Goal: Transaction & Acquisition: Purchase product/service

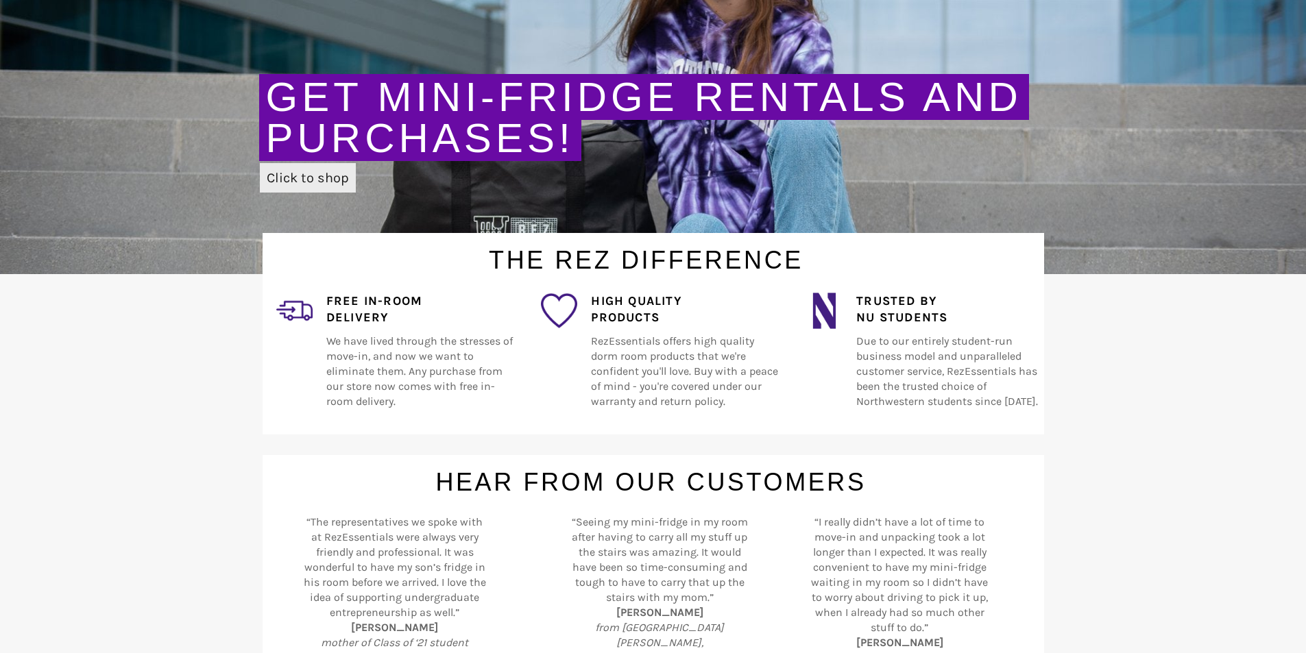
scroll to position [274, 0]
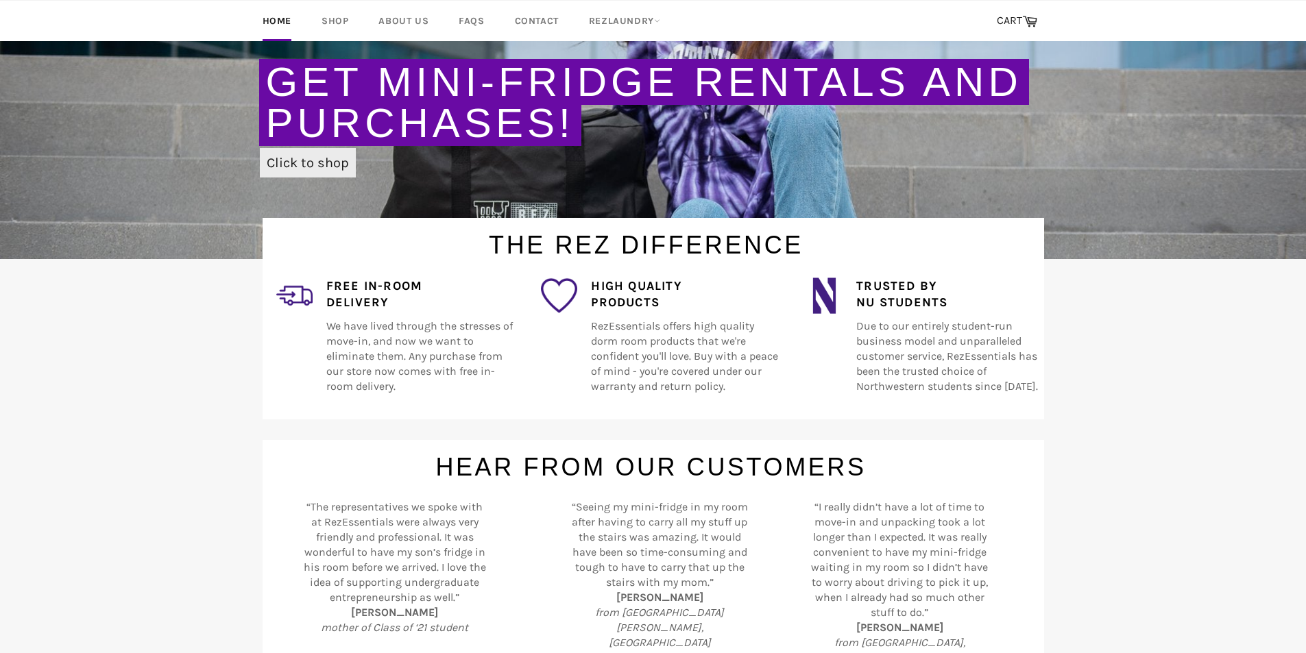
click at [313, 164] on link "Click to shop" at bounding box center [308, 162] width 96 height 29
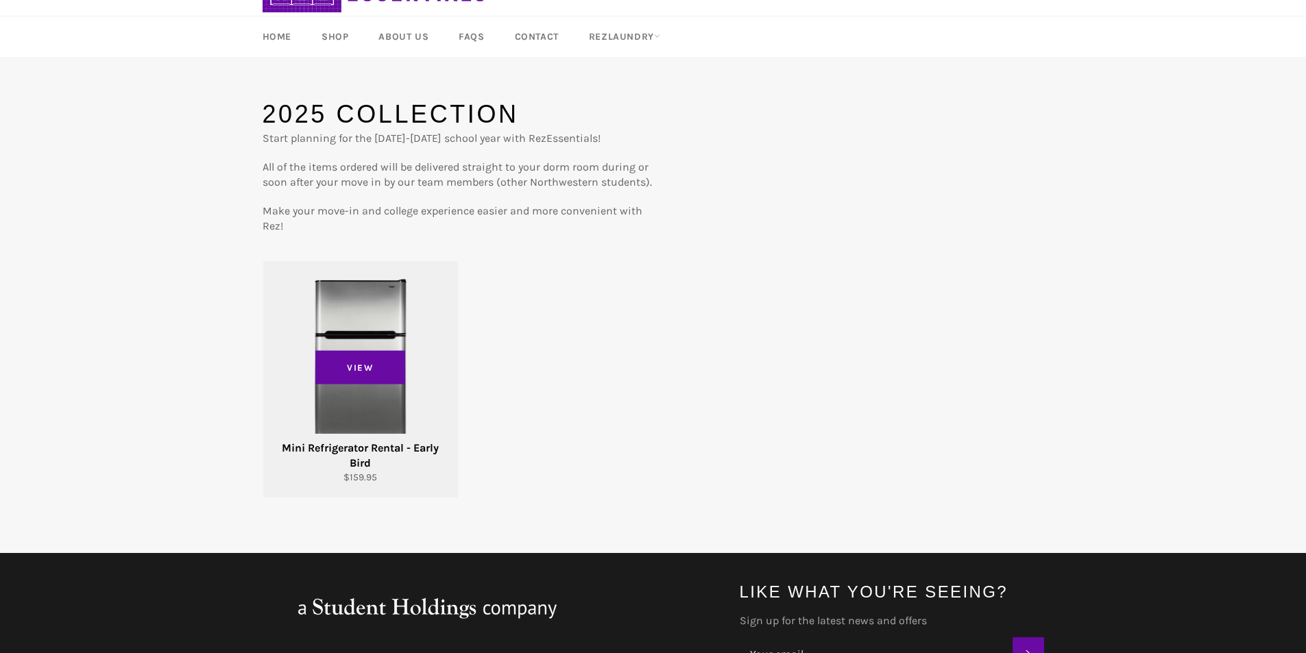
scroll to position [69, 0]
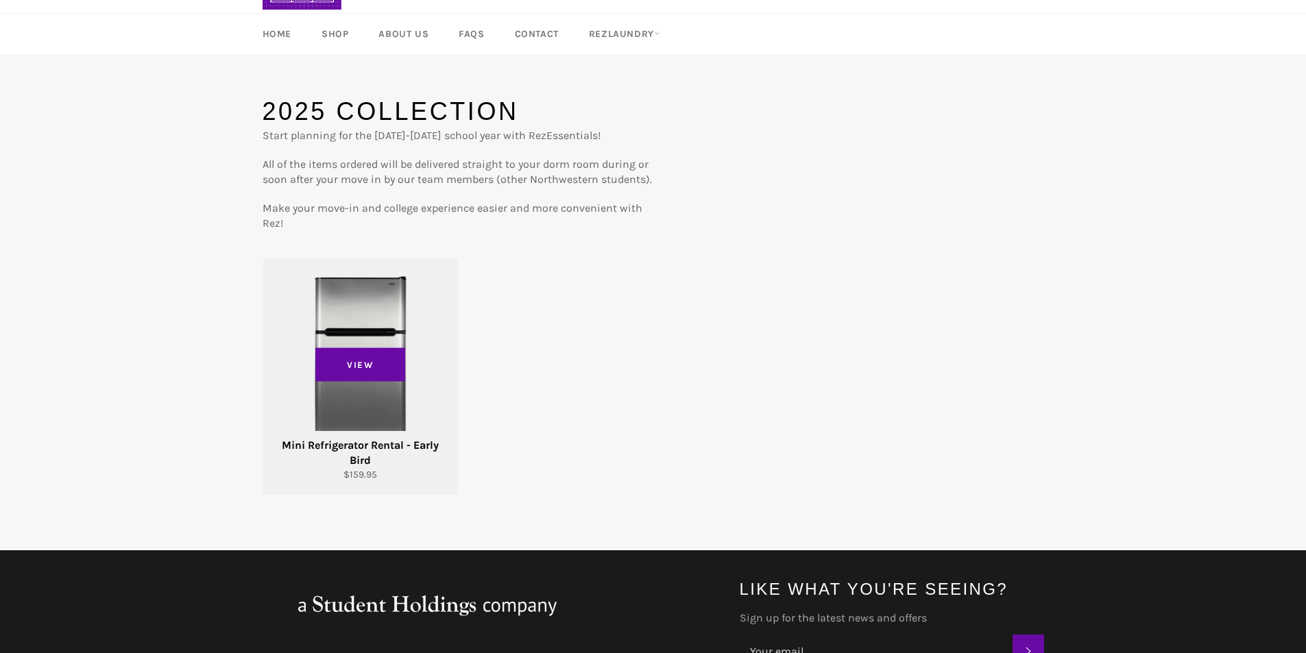
click at [359, 393] on div "View" at bounding box center [360, 376] width 195 height 236
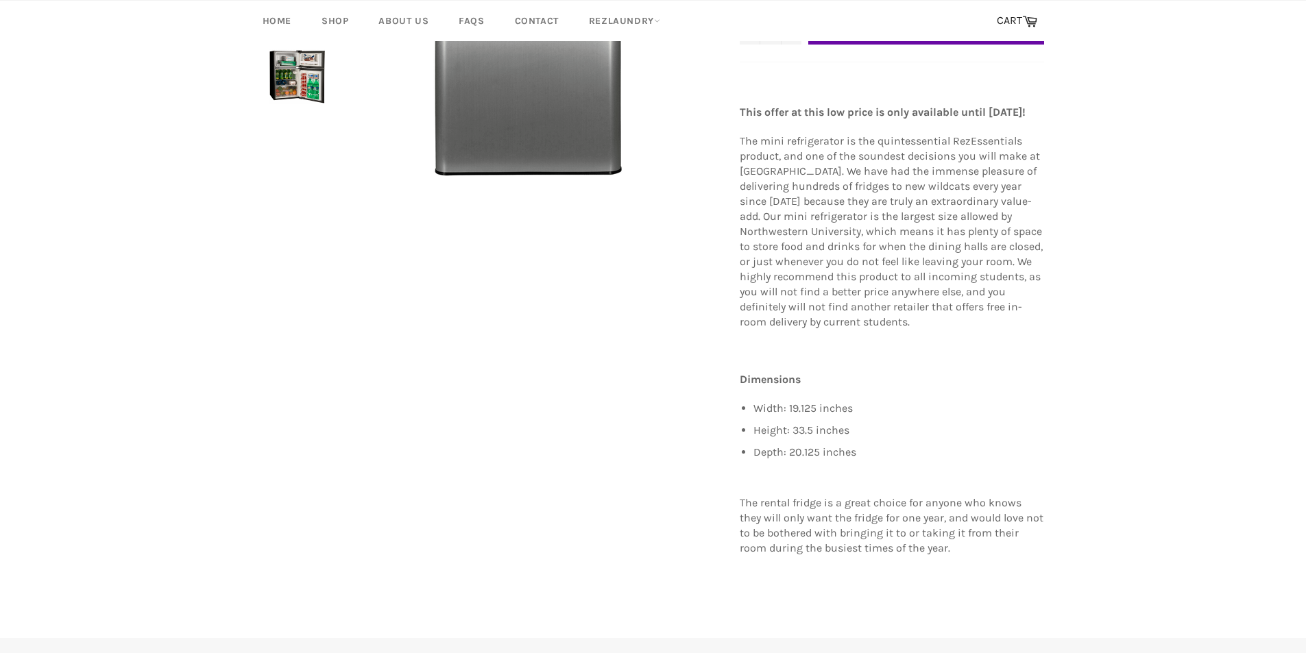
scroll to position [343, 0]
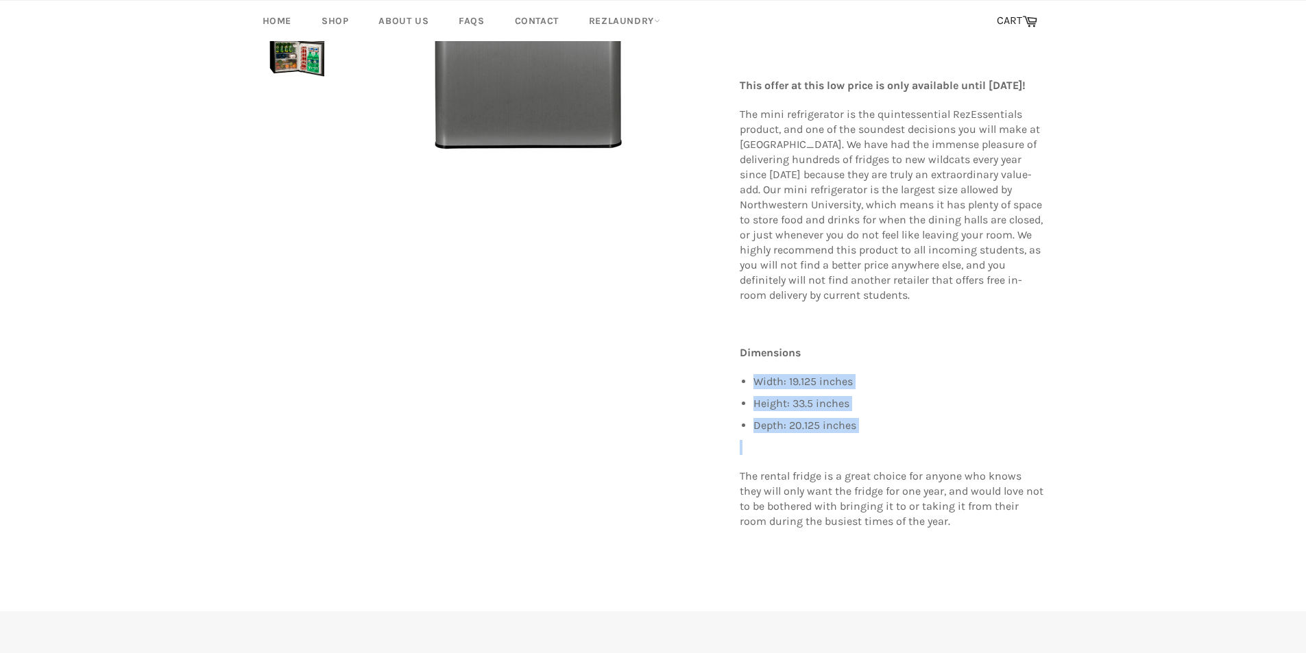
drag, startPoint x: 886, startPoint y: 449, endPoint x: 723, endPoint y: 391, distance: 172.6
click at [723, 391] on div "Mini Refrigerator Rental - Early Bird Sale $159.95 Default Title 1" at bounding box center [646, 188] width 795 height 737
click at [914, 433] on li "Depth: 20.125 inches" at bounding box center [898, 425] width 291 height 15
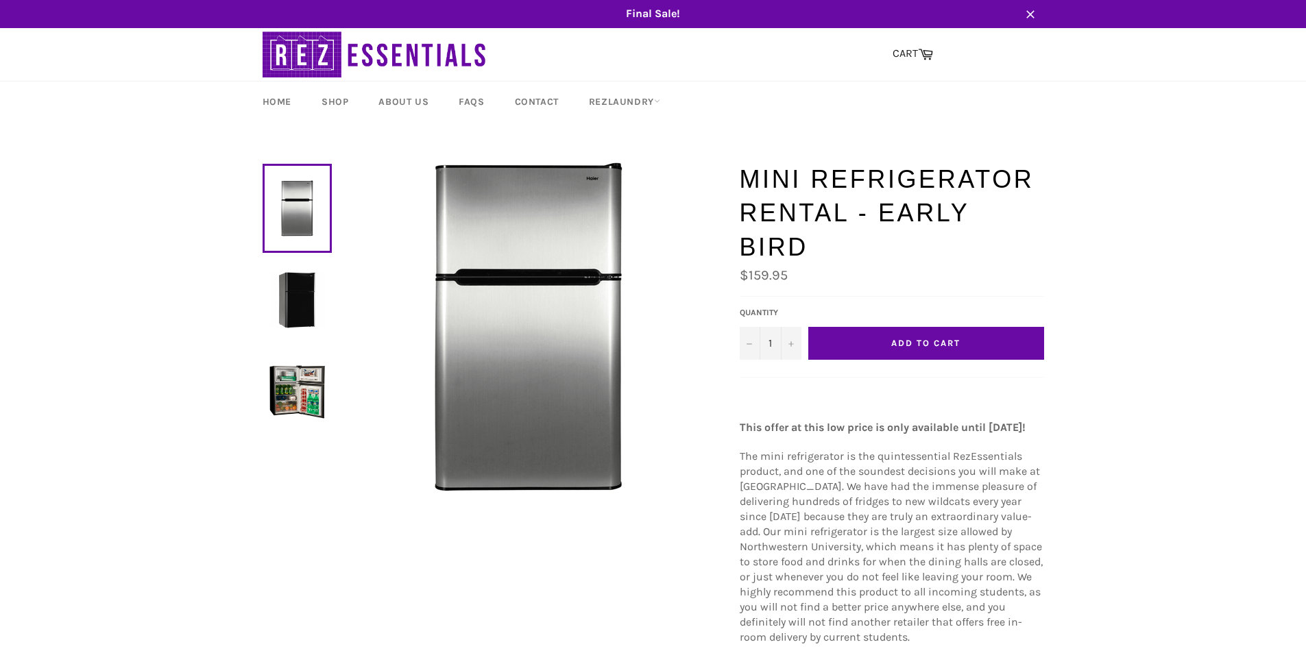
scroll to position [0, 0]
click at [295, 303] on img at bounding box center [297, 301] width 56 height 56
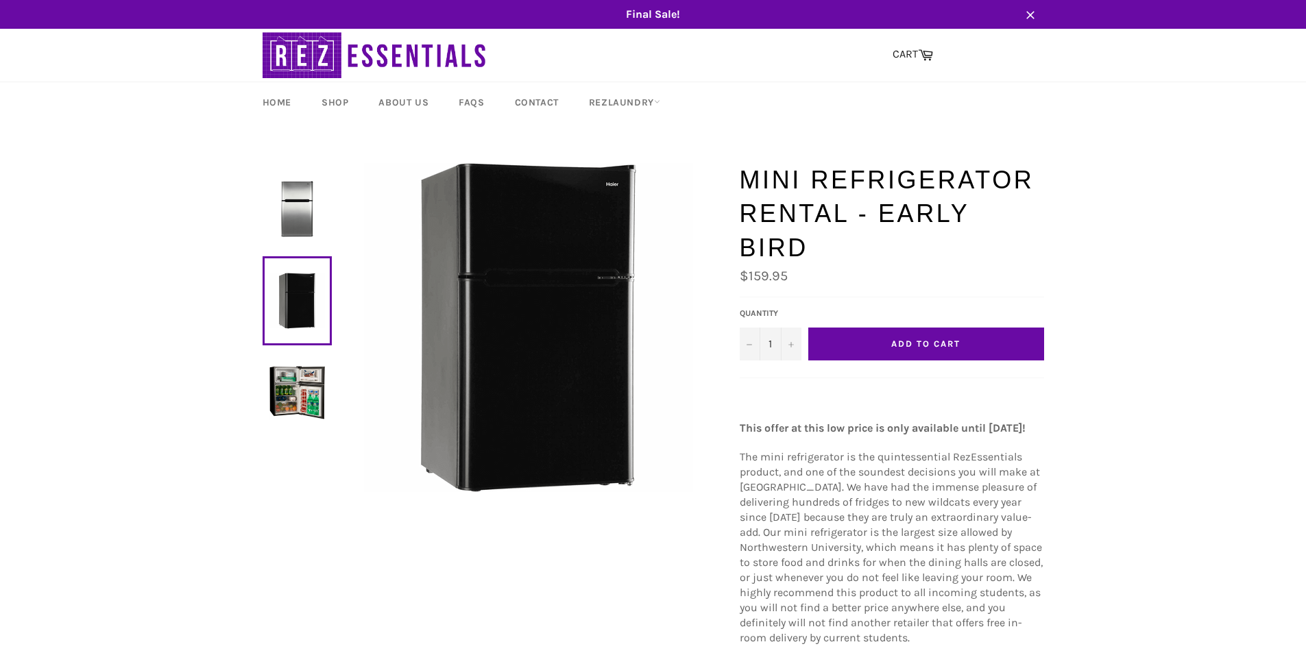
click at [291, 359] on link at bounding box center [297, 392] width 69 height 89
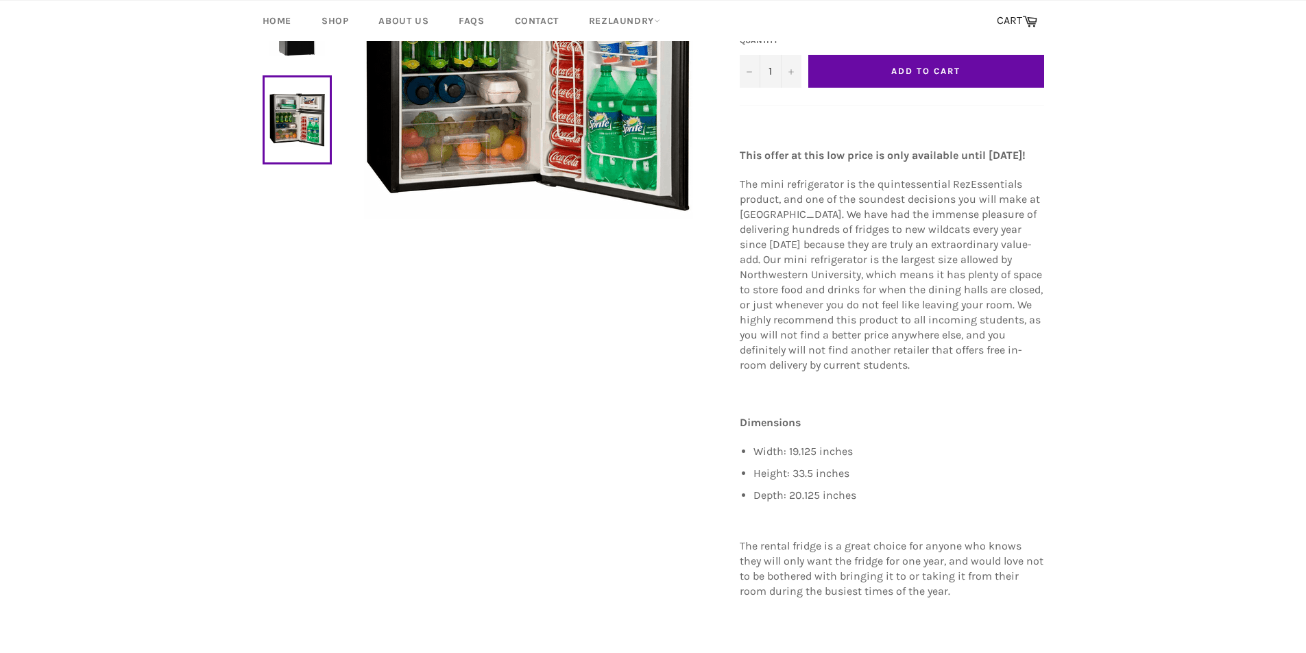
scroll to position [274, 0]
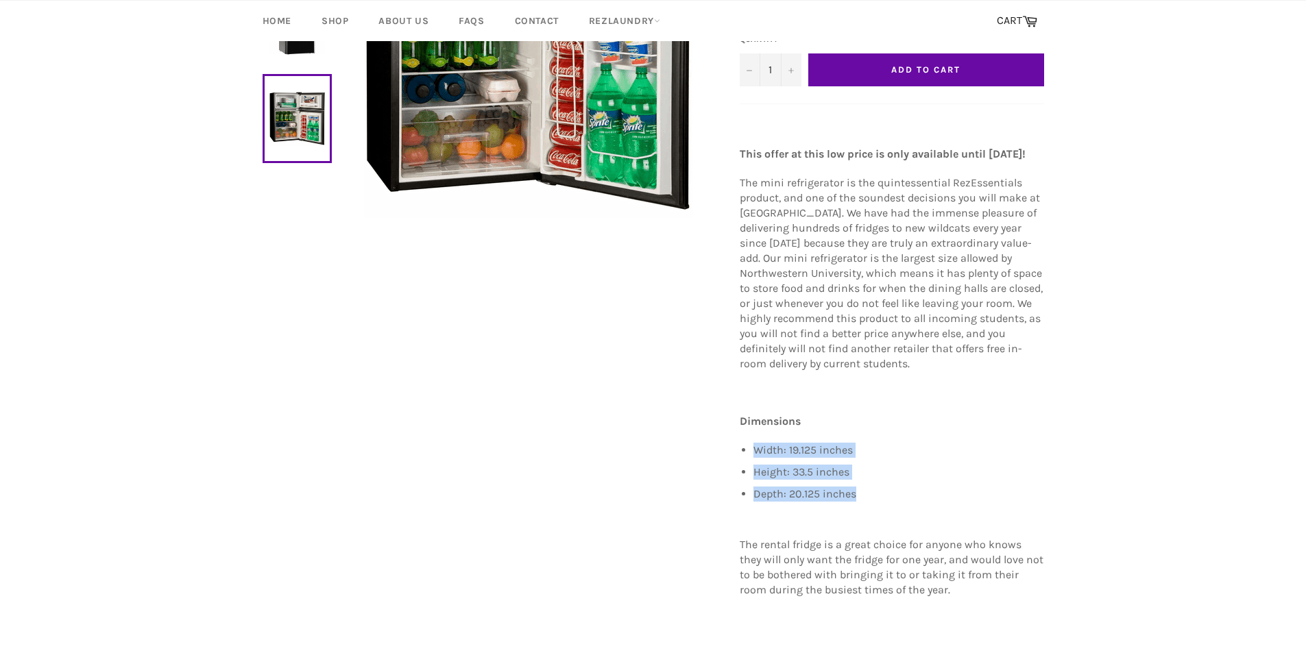
drag, startPoint x: 755, startPoint y: 450, endPoint x: 899, endPoint y: 498, distance: 152.6
click at [899, 498] on div "This offer at this low price is only available until [DATE]! The mini refrigera…" at bounding box center [892, 364] width 304 height 493
click at [914, 477] on ul "Width: 19.125 inches Height: 33.5 inches Depth: 20.125 inches" at bounding box center [898, 472] width 291 height 59
drag, startPoint x: 820, startPoint y: 478, endPoint x: 794, endPoint y: 478, distance: 26.0
click at [794, 478] on ul "Width: 19.125 inches Height: 33.5 inches Depth: 20.125 inches" at bounding box center [898, 472] width 291 height 59
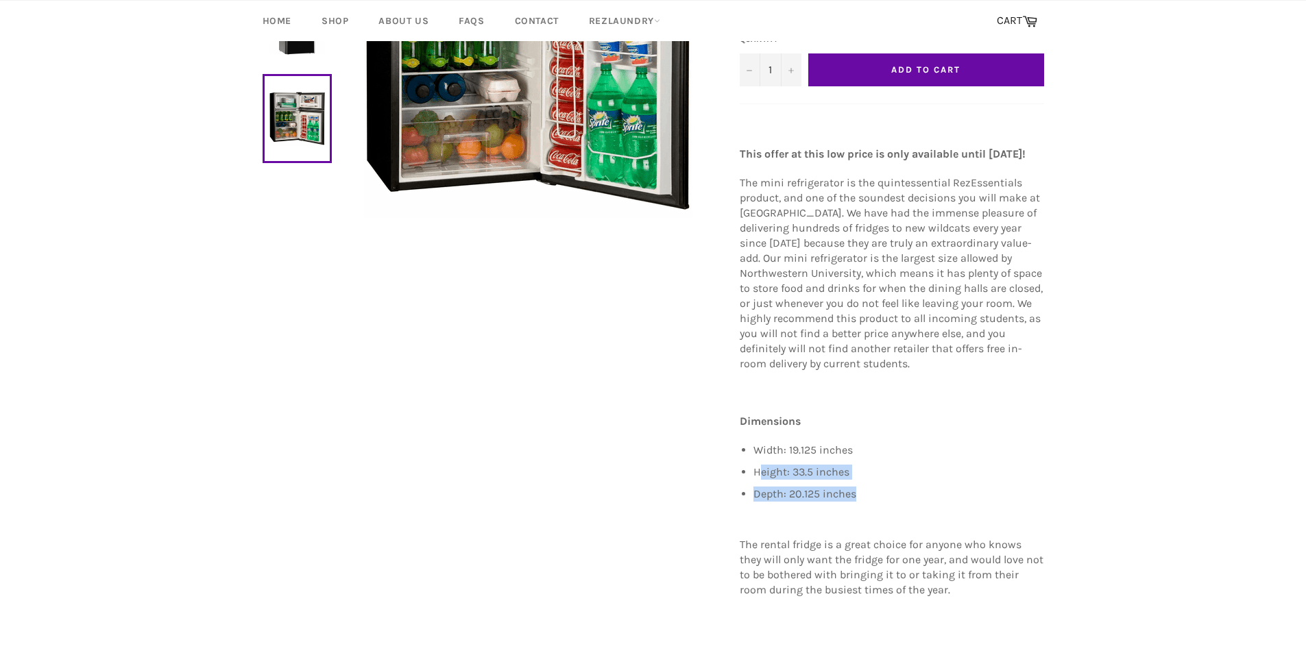
drag, startPoint x: 757, startPoint y: 475, endPoint x: 856, endPoint y: 493, distance: 101.1
click at [864, 496] on ul "Width: 19.125 inches Height: 33.5 inches Depth: 20.125 inches" at bounding box center [898, 472] width 291 height 59
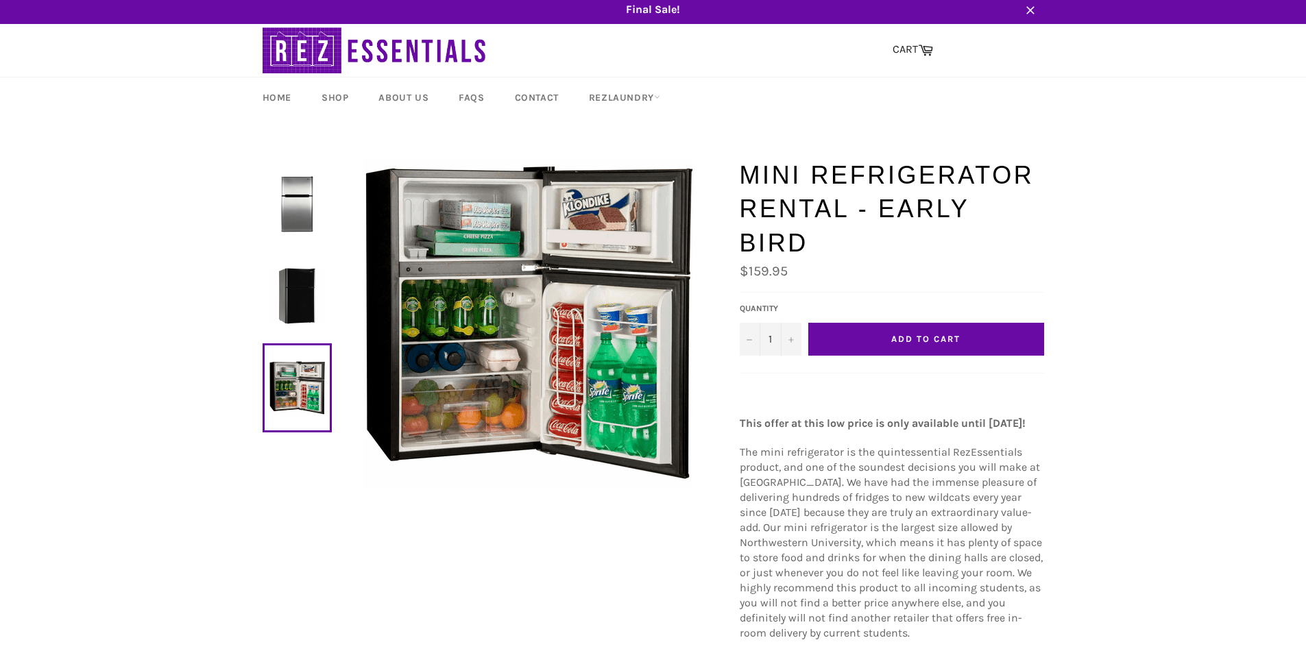
scroll to position [0, 0]
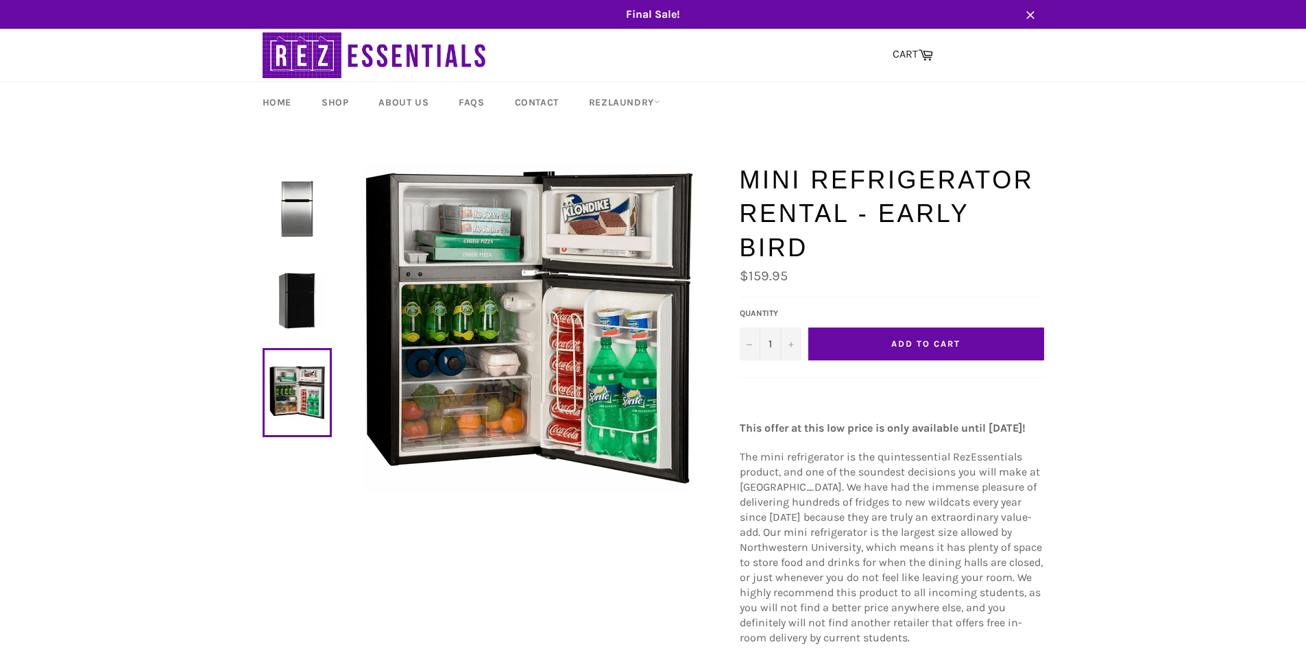
click at [287, 215] on img at bounding box center [297, 209] width 56 height 56
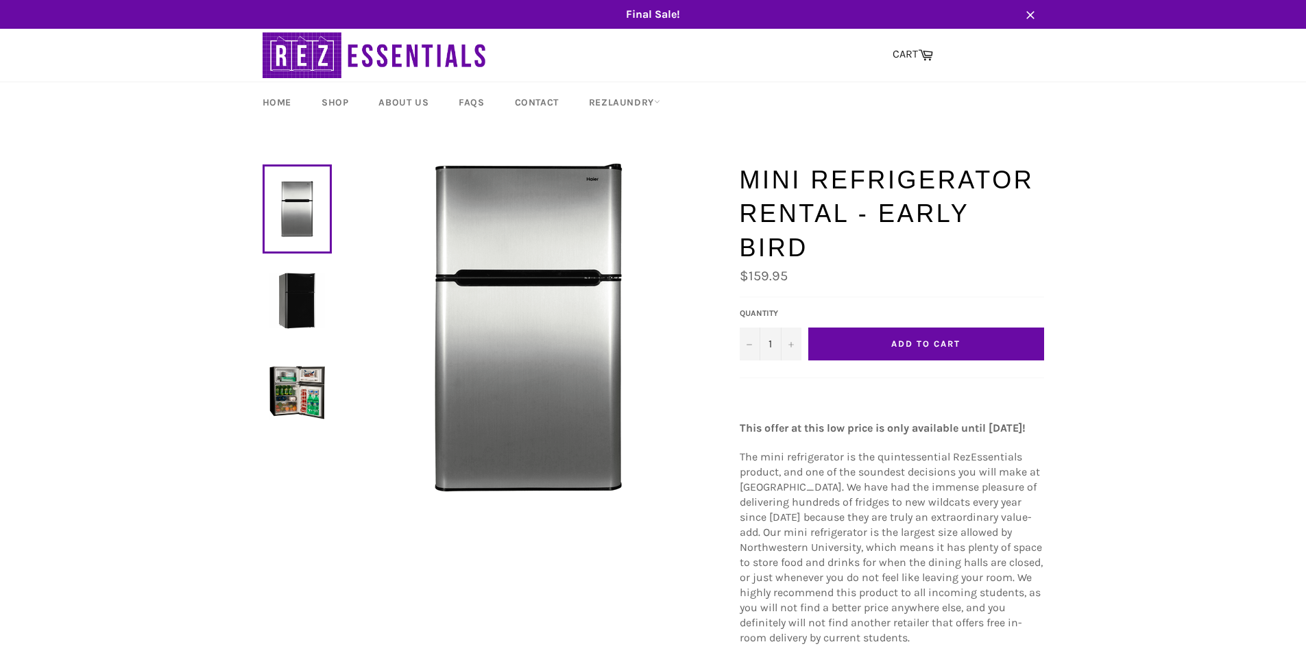
click at [313, 284] on img at bounding box center [297, 301] width 56 height 56
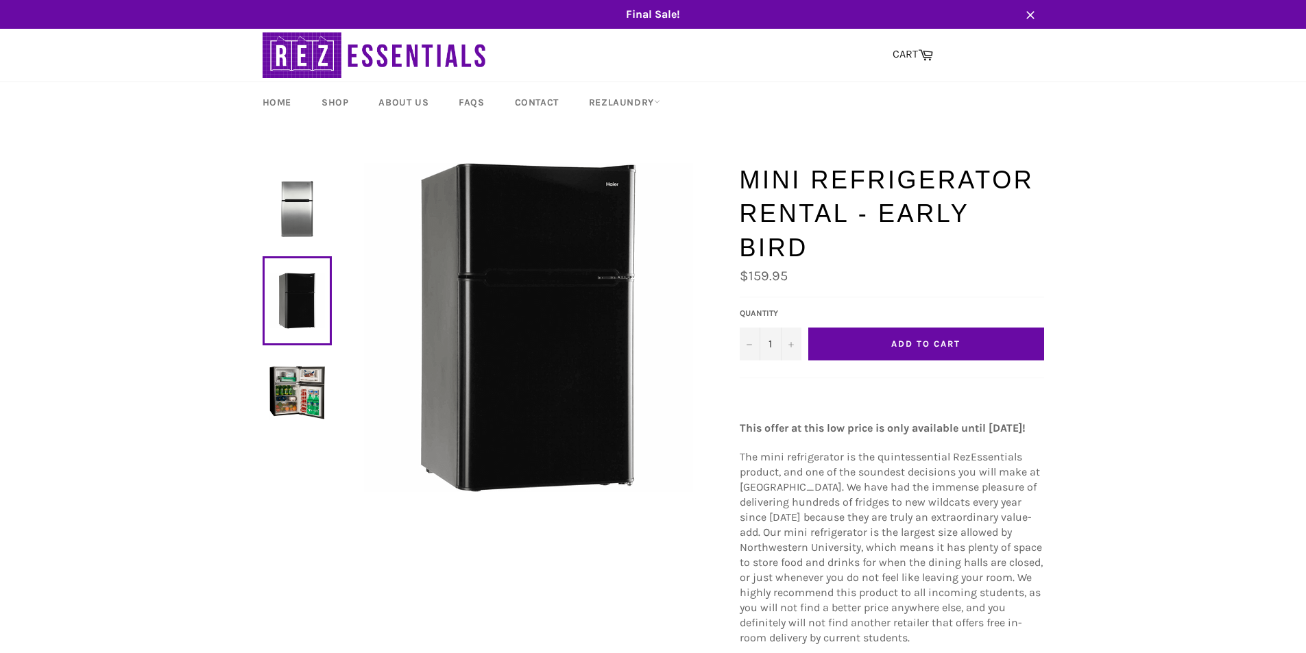
click at [291, 365] on img at bounding box center [297, 393] width 56 height 56
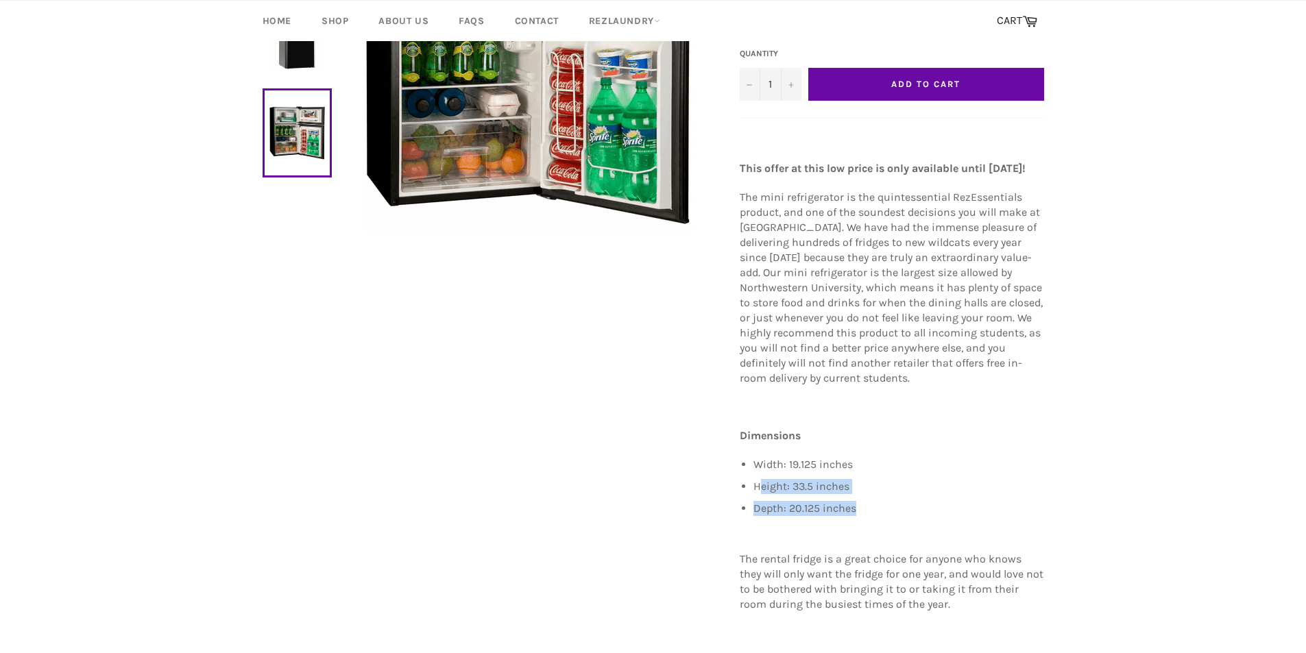
scroll to position [274, 0]
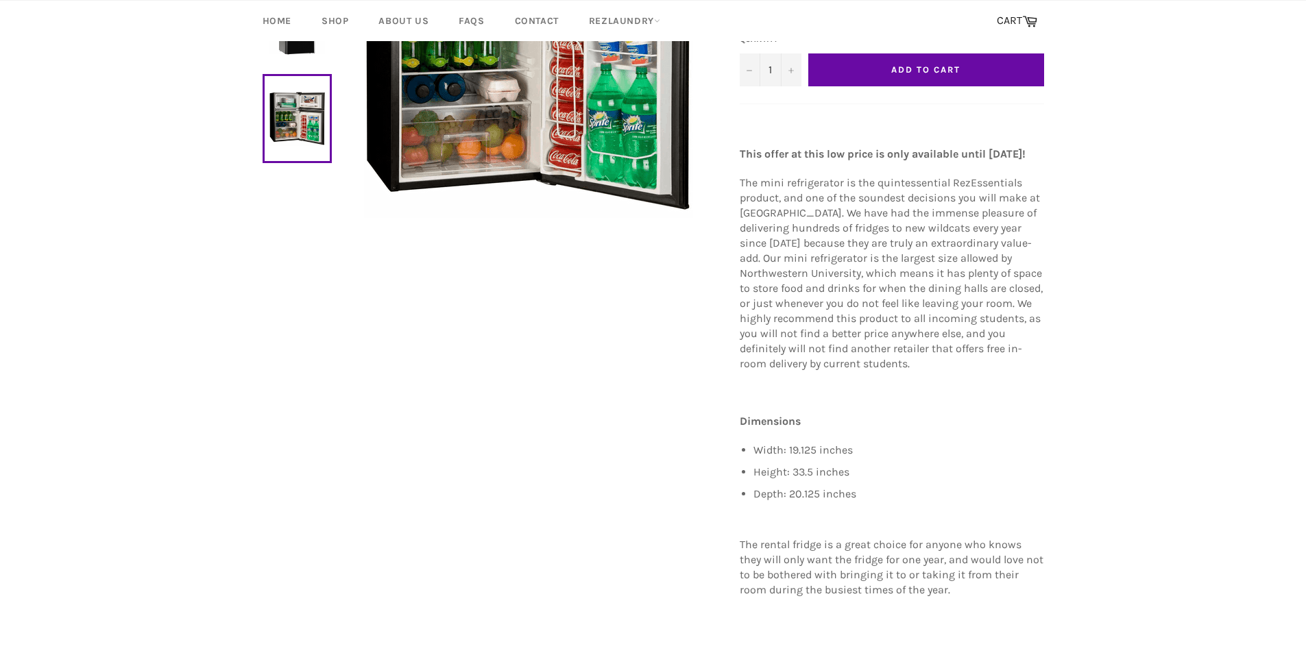
click at [753, 458] on li "Width: 19.125 inches" at bounding box center [898, 450] width 291 height 15
drag, startPoint x: 877, startPoint y: 511, endPoint x: 712, endPoint y: 460, distance: 172.3
click at [712, 460] on div "Mini Refrigerator Rental - Early Bird Sale $159.95 Default Title 1" at bounding box center [646, 257] width 795 height 737
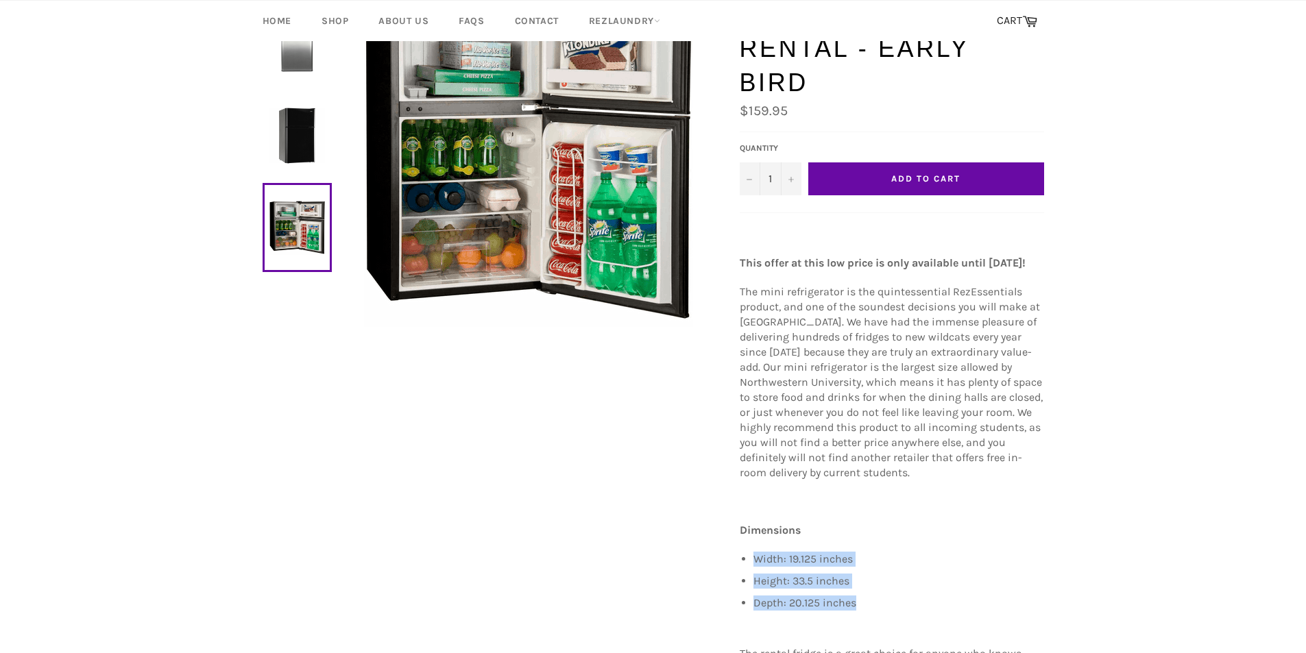
scroll to position [206, 0]
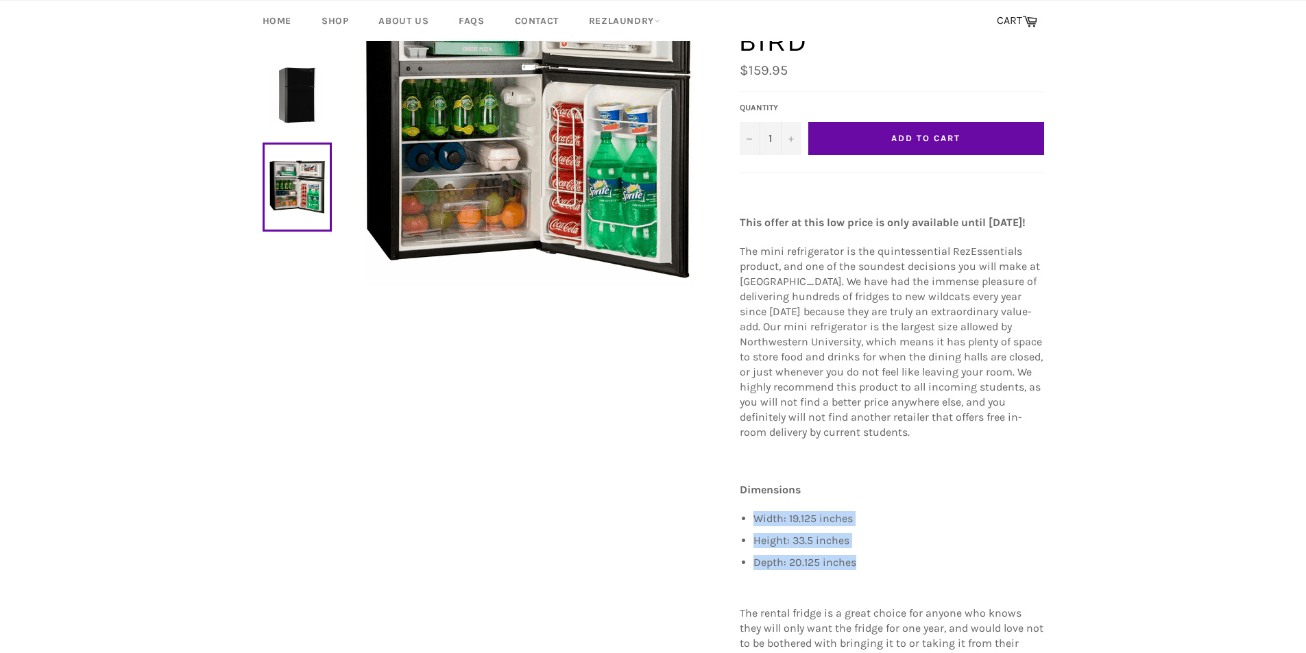
drag, startPoint x: 856, startPoint y: 572, endPoint x: 877, endPoint y: 578, distance: 21.9
click at [858, 570] on li "Depth: 20.125 inches" at bounding box center [898, 562] width 291 height 15
click at [881, 570] on li "Depth: 20.125 inches" at bounding box center [898, 562] width 291 height 15
drag, startPoint x: 881, startPoint y: 579, endPoint x: 784, endPoint y: 535, distance: 106.8
click at [871, 570] on li "Depth: 20.125 inches" at bounding box center [898, 562] width 291 height 15
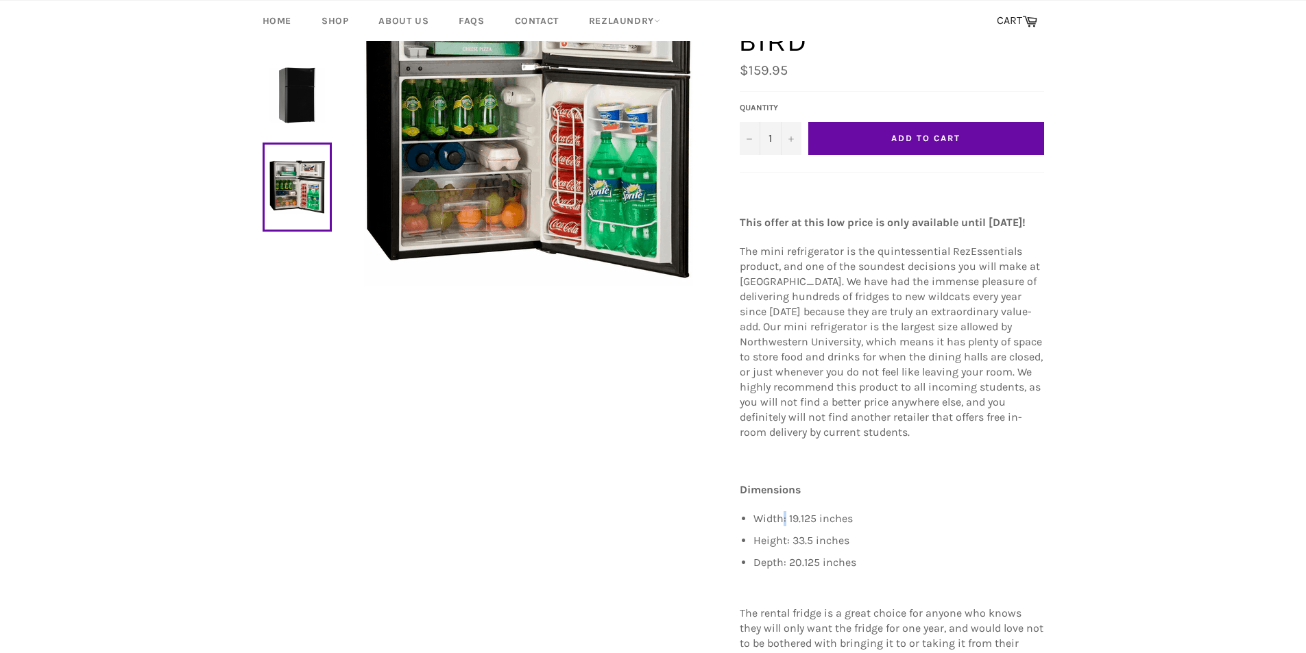
click at [785, 526] on li "Width: 19.125 inches" at bounding box center [898, 518] width 291 height 15
drag, startPoint x: 796, startPoint y: 532, endPoint x: 802, endPoint y: 562, distance: 30.8
click at [803, 563] on ul "Width: 19.125 inches Height: 33.5 inches Depth: 20.125 inches" at bounding box center [898, 540] width 291 height 59
drag, startPoint x: 798, startPoint y: 550, endPoint x: 792, endPoint y: 531, distance: 19.7
click at [798, 548] on li "Height: 33.5 inches" at bounding box center [898, 540] width 291 height 15
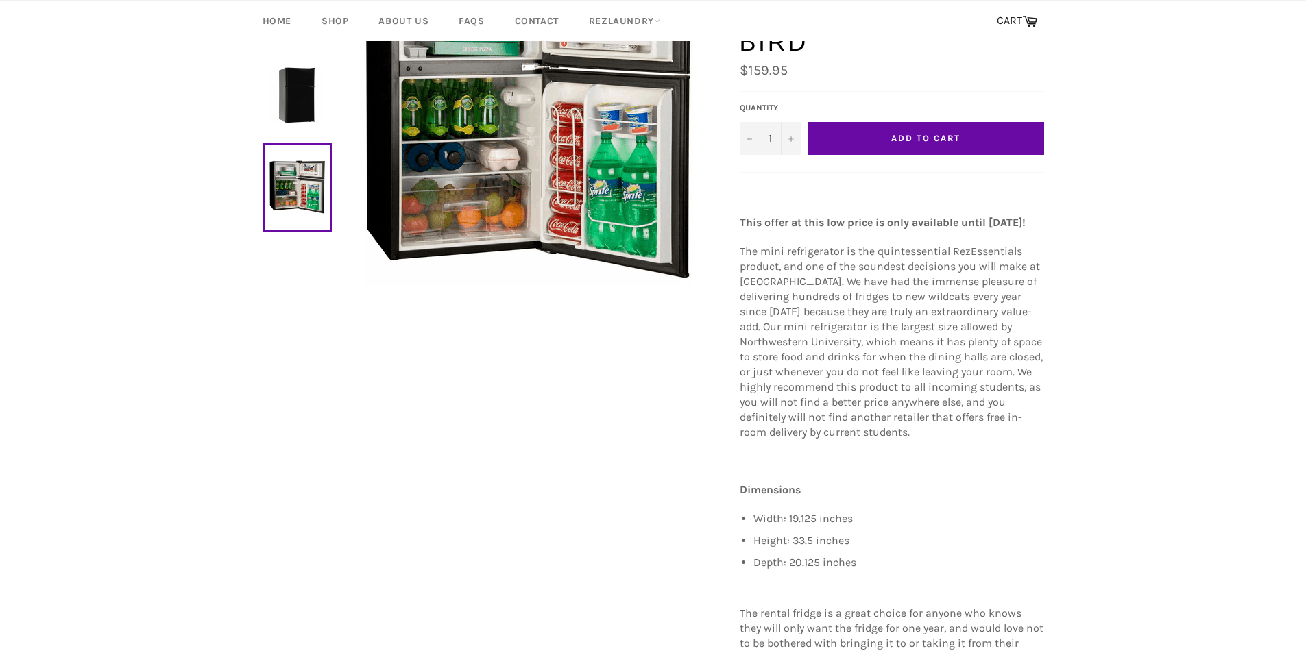
click at [791, 526] on li "Width: 19.125 inches" at bounding box center [898, 518] width 291 height 15
drag, startPoint x: 783, startPoint y: 544, endPoint x: 788, endPoint y: 519, distance: 25.8
click at [785, 544] on ul "Width: 19.125 inches Height: 33.5 inches Depth: 20.125 inches" at bounding box center [898, 540] width 291 height 59
drag, startPoint x: 791, startPoint y: 524, endPoint x: 788, endPoint y: 544, distance: 19.5
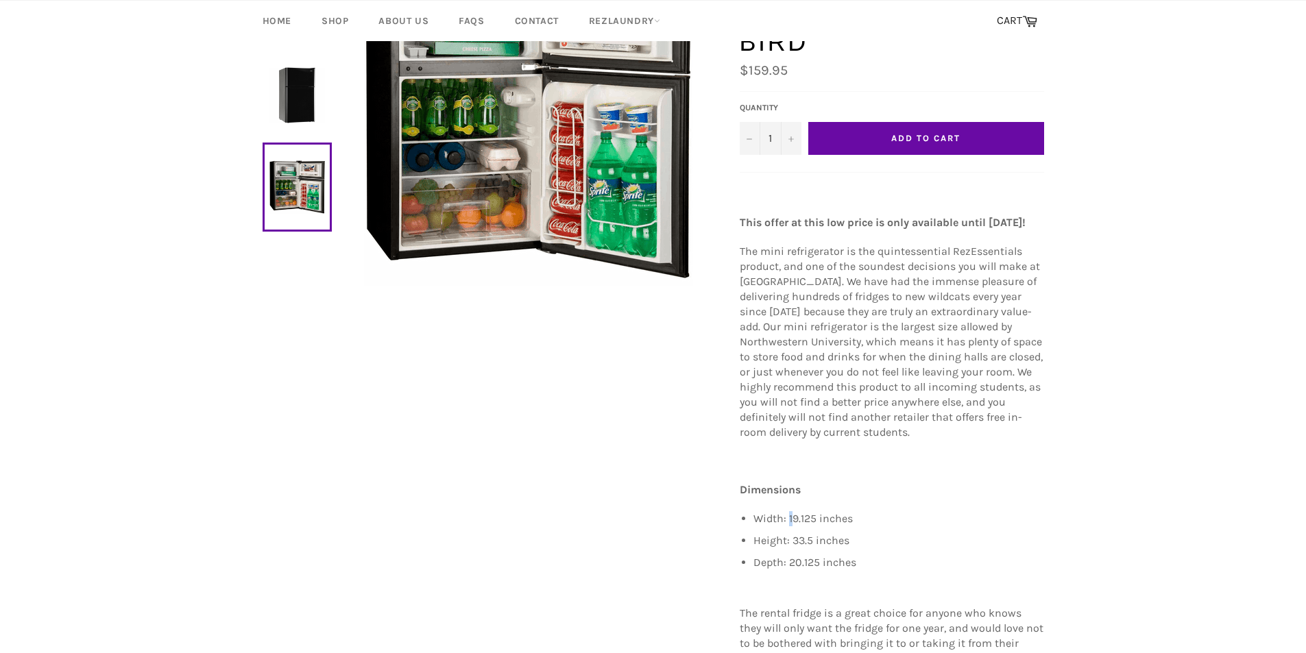
click at [790, 530] on div "This offer at this low price is only available until [DATE]! The mini refrigera…" at bounding box center [892, 432] width 304 height 493
drag, startPoint x: 785, startPoint y: 552, endPoint x: 796, endPoint y: 561, distance: 14.7
click at [794, 548] on li "Height: 33.5 inches" at bounding box center [898, 540] width 291 height 15
drag, startPoint x: 818, startPoint y: 567, endPoint x: 858, endPoint y: 561, distance: 40.9
click at [825, 567] on ul "Width: 19.125 inches Height: 33.5 inches Depth: 20.125 inches" at bounding box center [898, 540] width 291 height 59
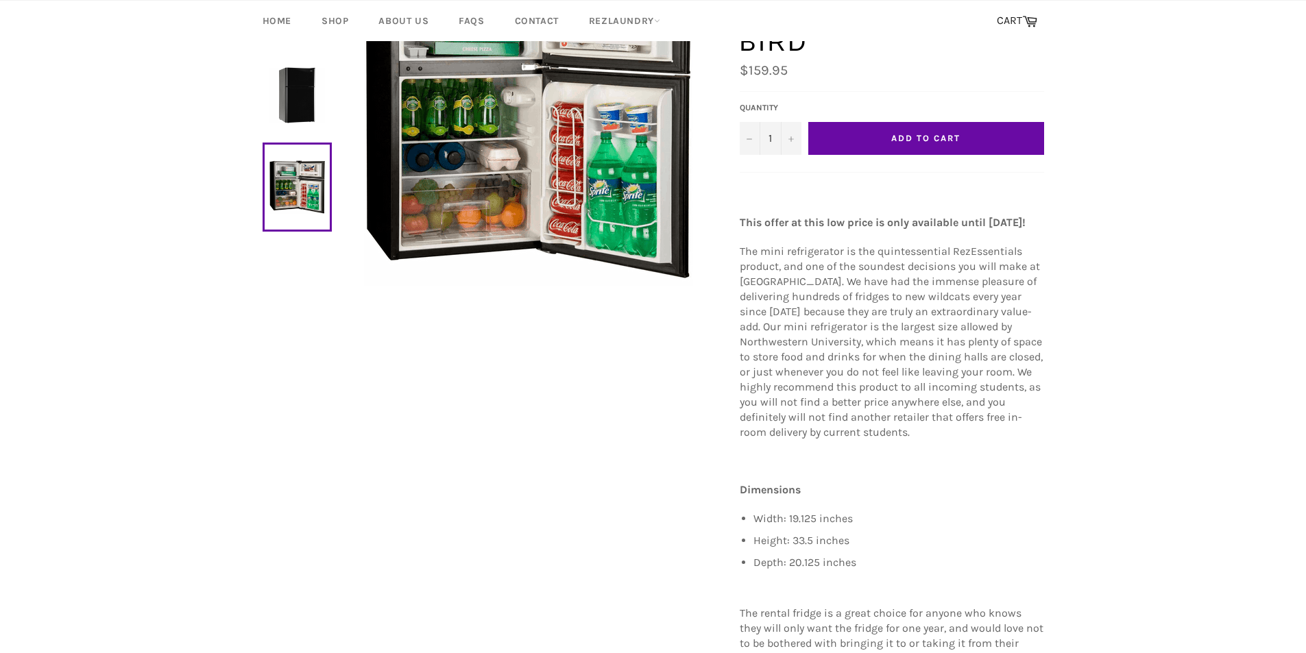
click at [1071, 557] on main "Mini Refrigerator Rental - Early Bird Sale $159.95 1" at bounding box center [653, 420] width 1306 height 924
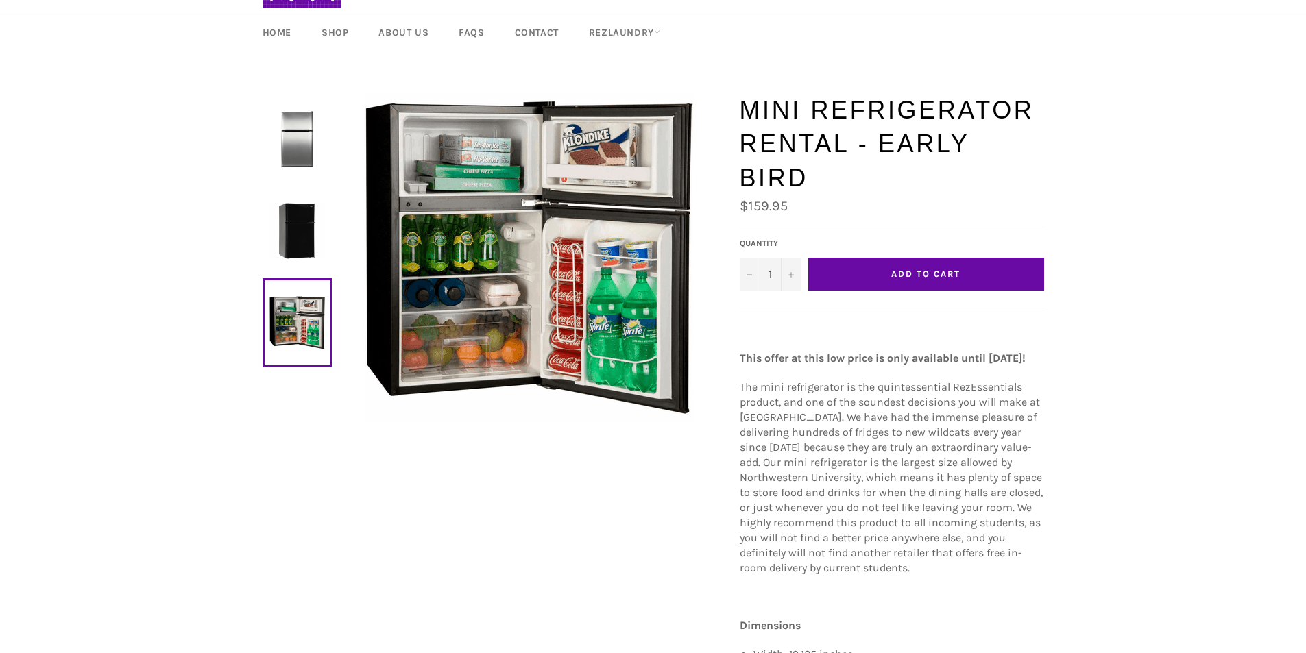
scroll to position [69, 0]
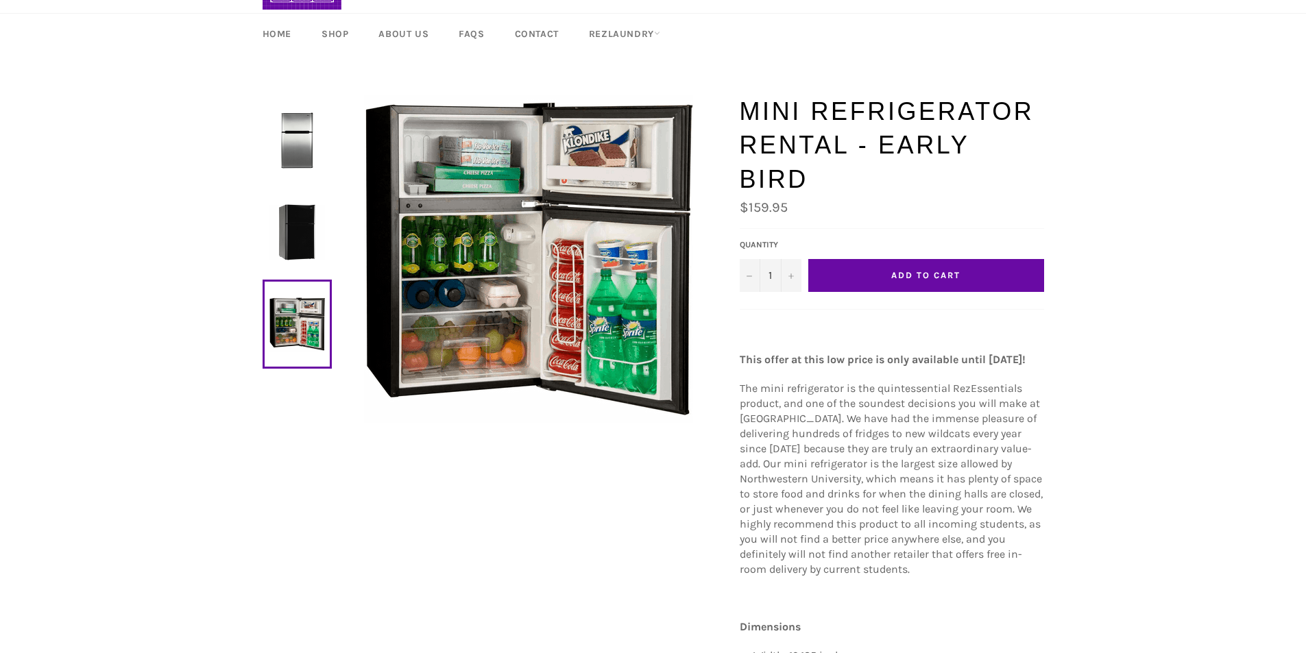
click at [300, 195] on link at bounding box center [297, 232] width 69 height 89
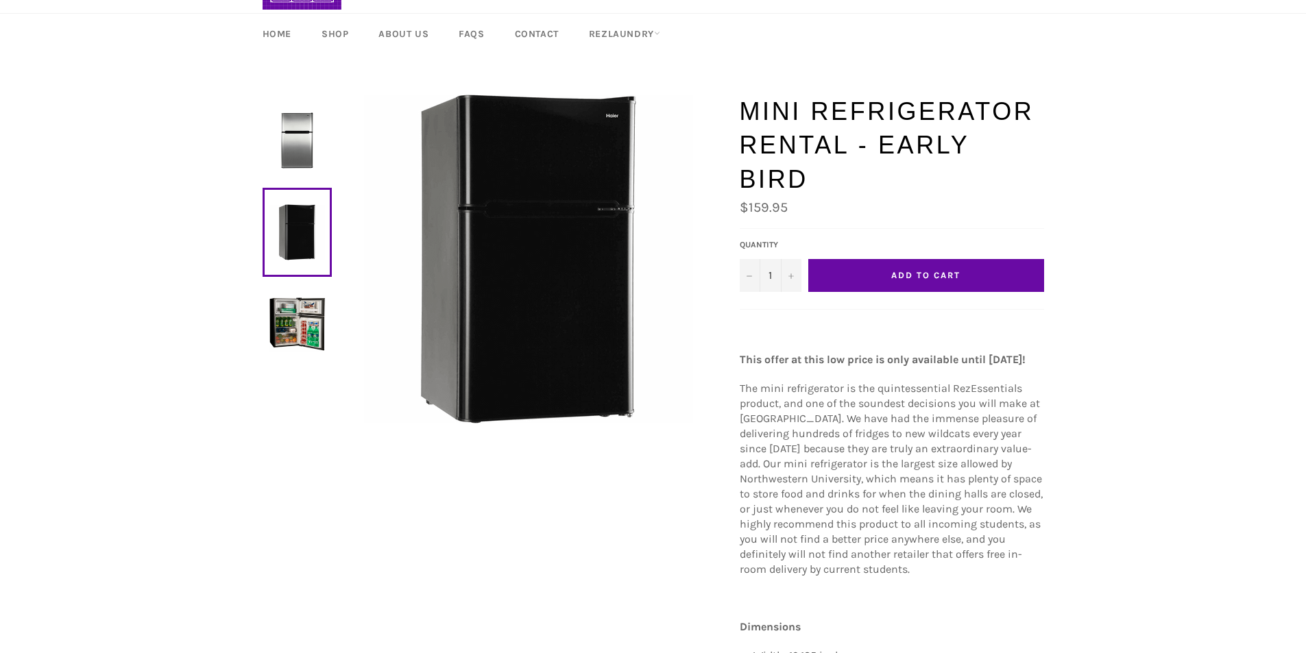
click at [300, 159] on img at bounding box center [297, 140] width 56 height 56
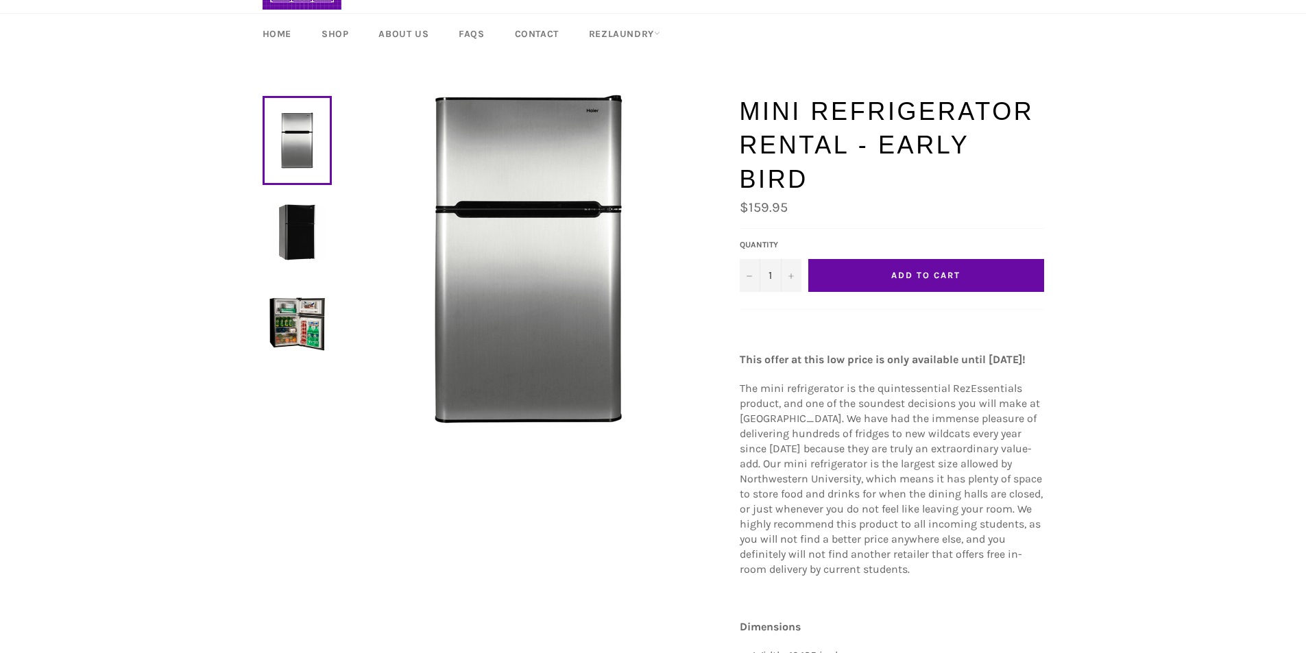
click at [308, 138] on link at bounding box center [297, 140] width 69 height 89
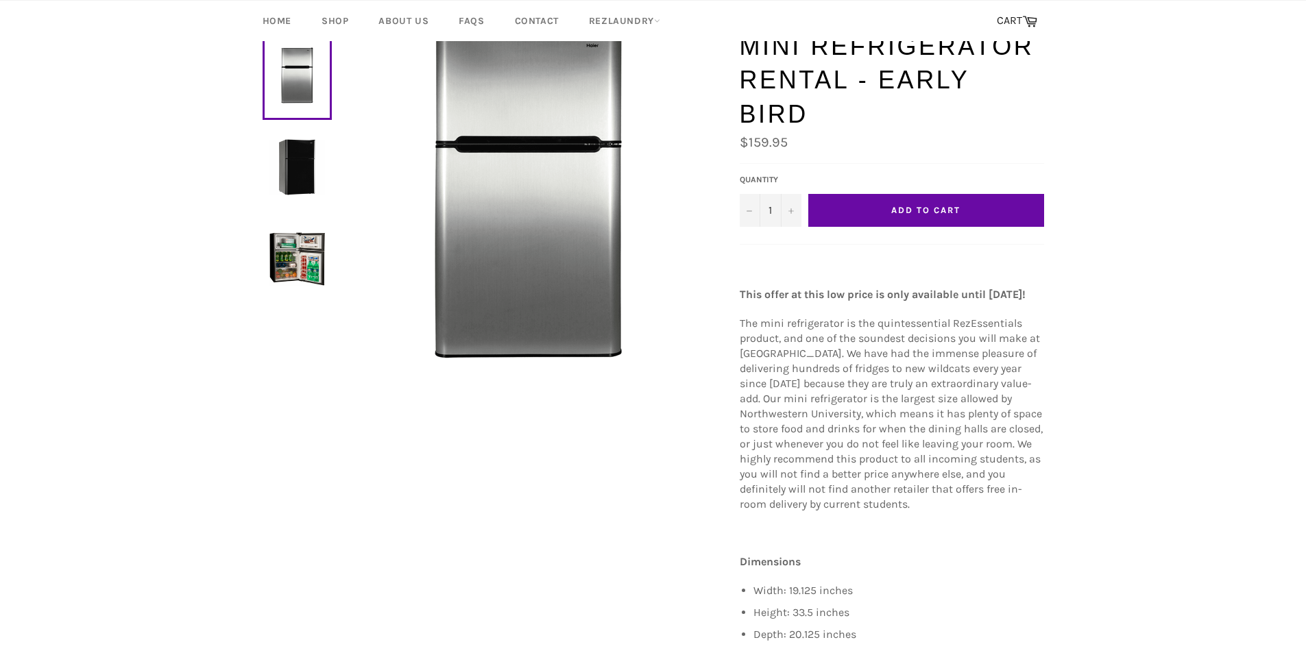
scroll to position [137, 0]
